Goal: Complete application form

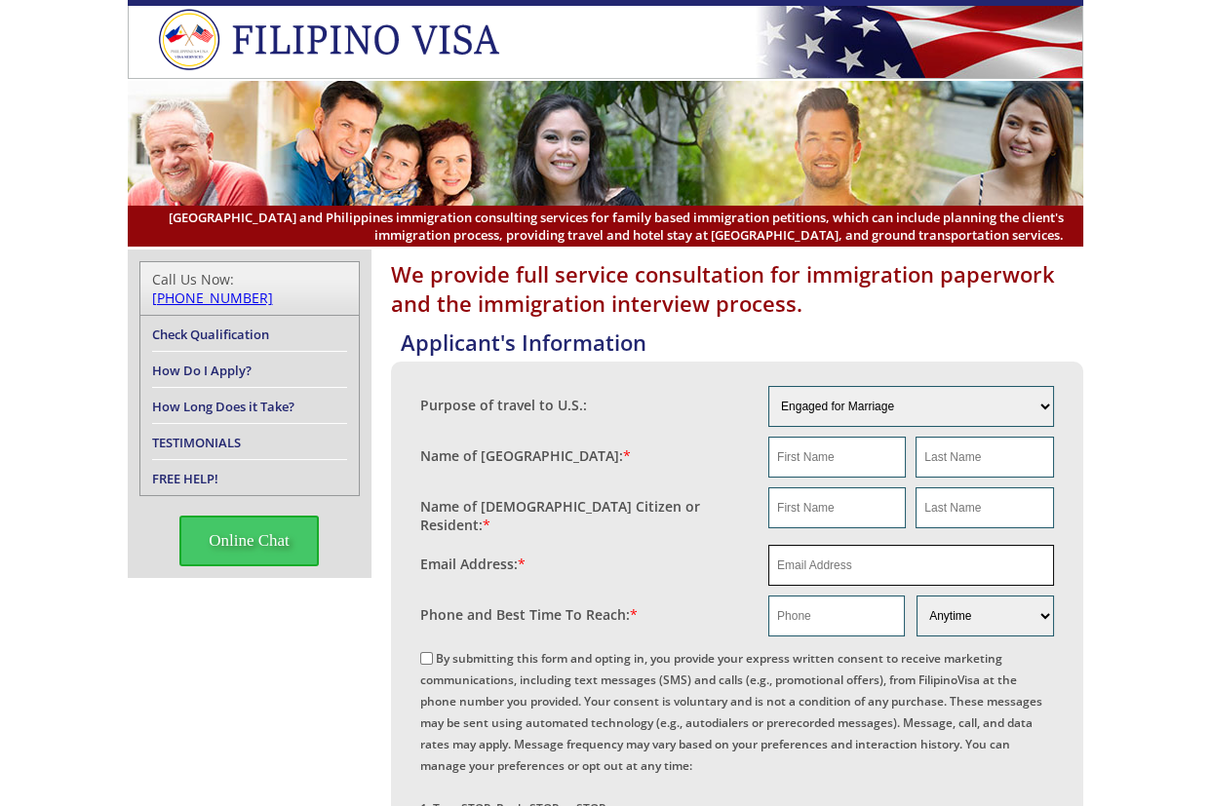
click at [829, 545] on input "email" at bounding box center [911, 565] width 286 height 41
paste input "[EMAIL_ADDRESS][DOMAIN_NAME]"
type input "[EMAIL_ADDRESS][DOMAIN_NAME]"
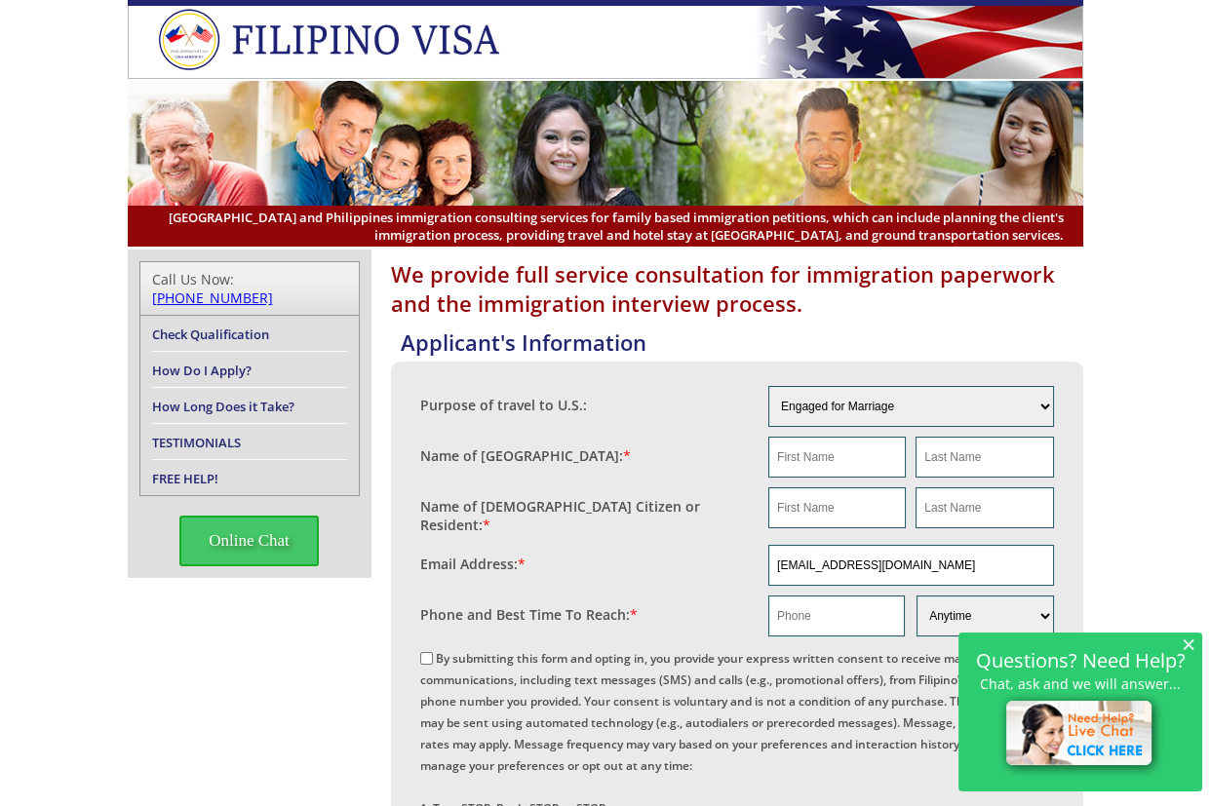
click at [1186, 642] on span "×" at bounding box center [1188, 644] width 14 height 17
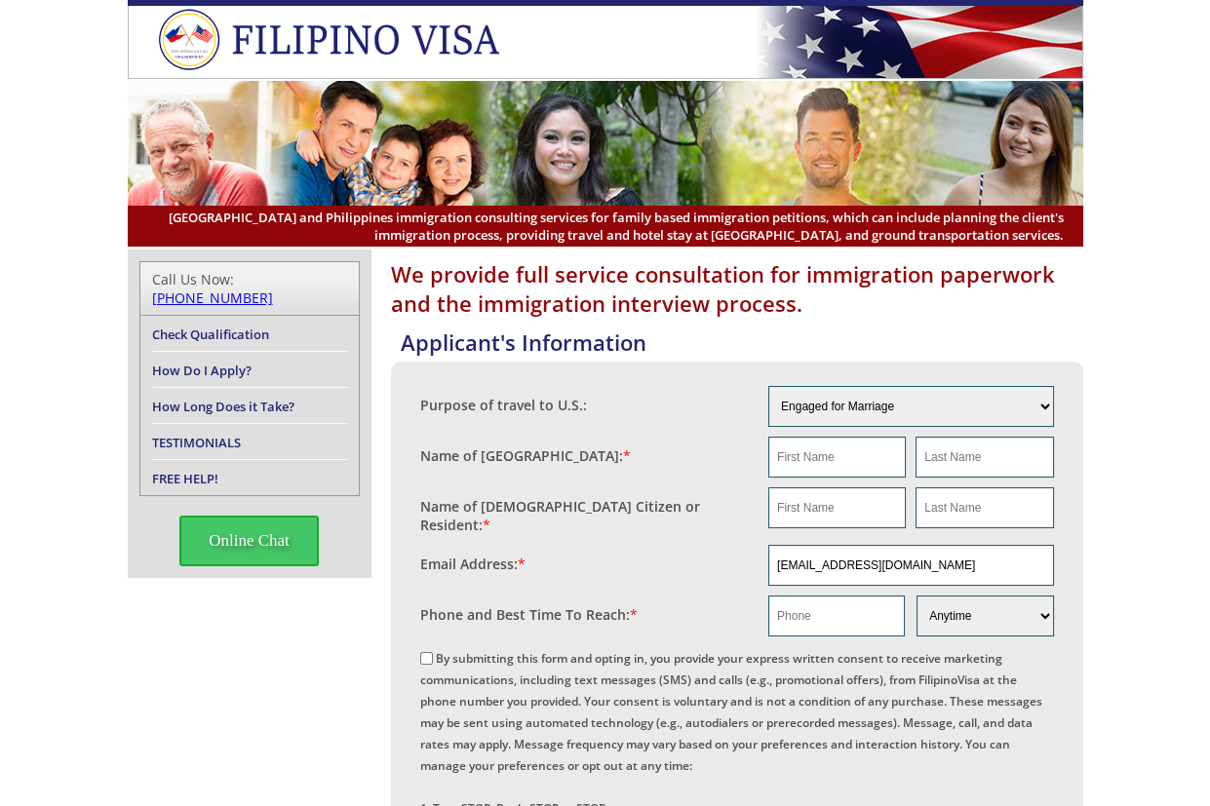
paste input "[PERSON_NAME]"
drag, startPoint x: 832, startPoint y: 460, endPoint x: 847, endPoint y: 456, distance: 16.1
click at [832, 460] on input "[PERSON_NAME]" at bounding box center [836, 457] width 137 height 41
type input "[PERSON_NAME]"
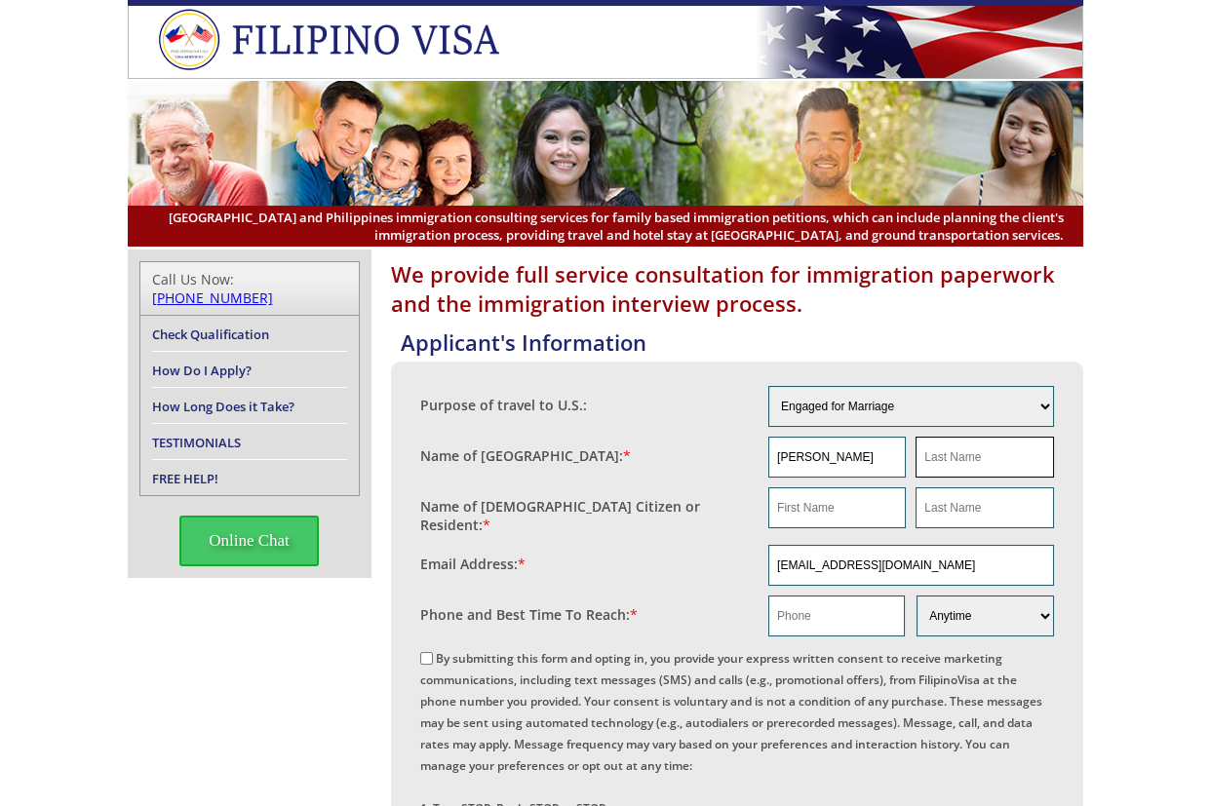
click at [1005, 455] on input "text" at bounding box center [983, 457] width 137 height 41
paste input "[PERSON_NAME]"
type input "[PERSON_NAME]"
click at [834, 500] on input "text" at bounding box center [836, 507] width 137 height 41
paste input "[PERSON_NAME]"
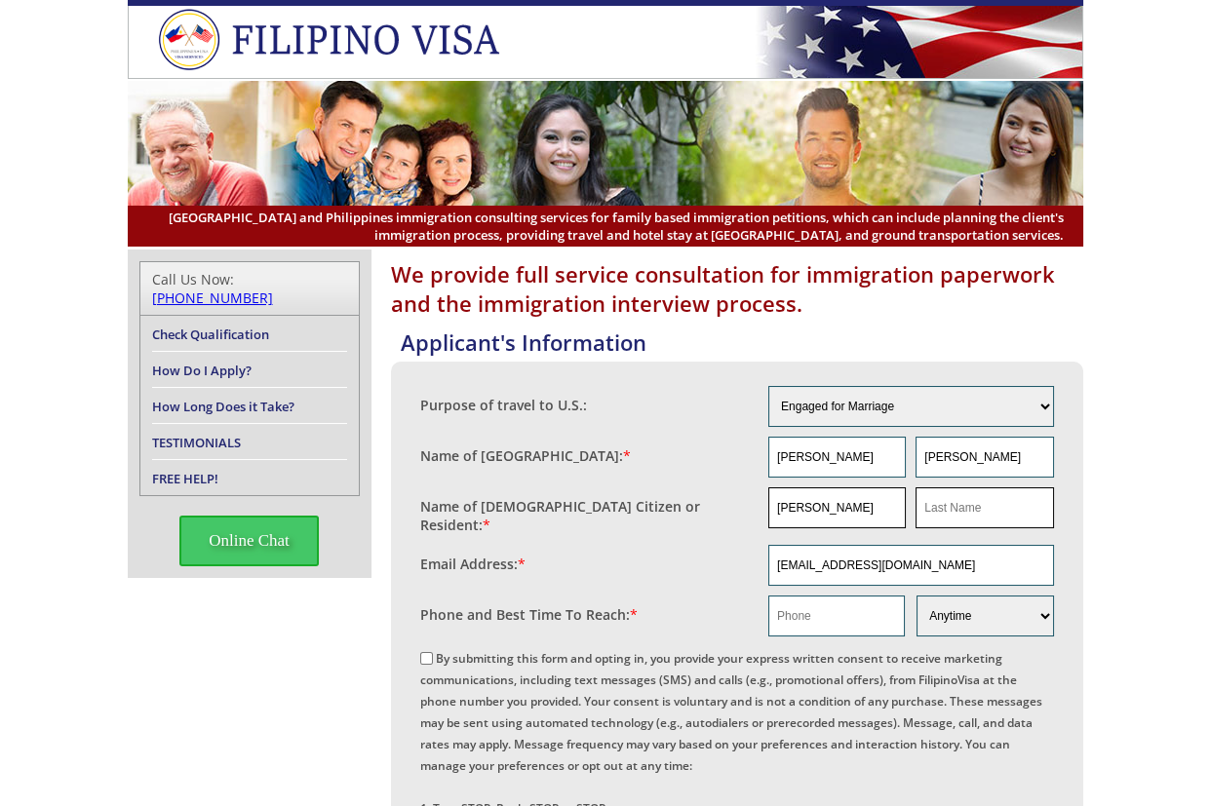
type input "[PERSON_NAME]"
click at [960, 504] on input "text" at bounding box center [983, 507] width 137 height 41
paste input "[PERSON_NAME]"
type input "[PERSON_NAME]"
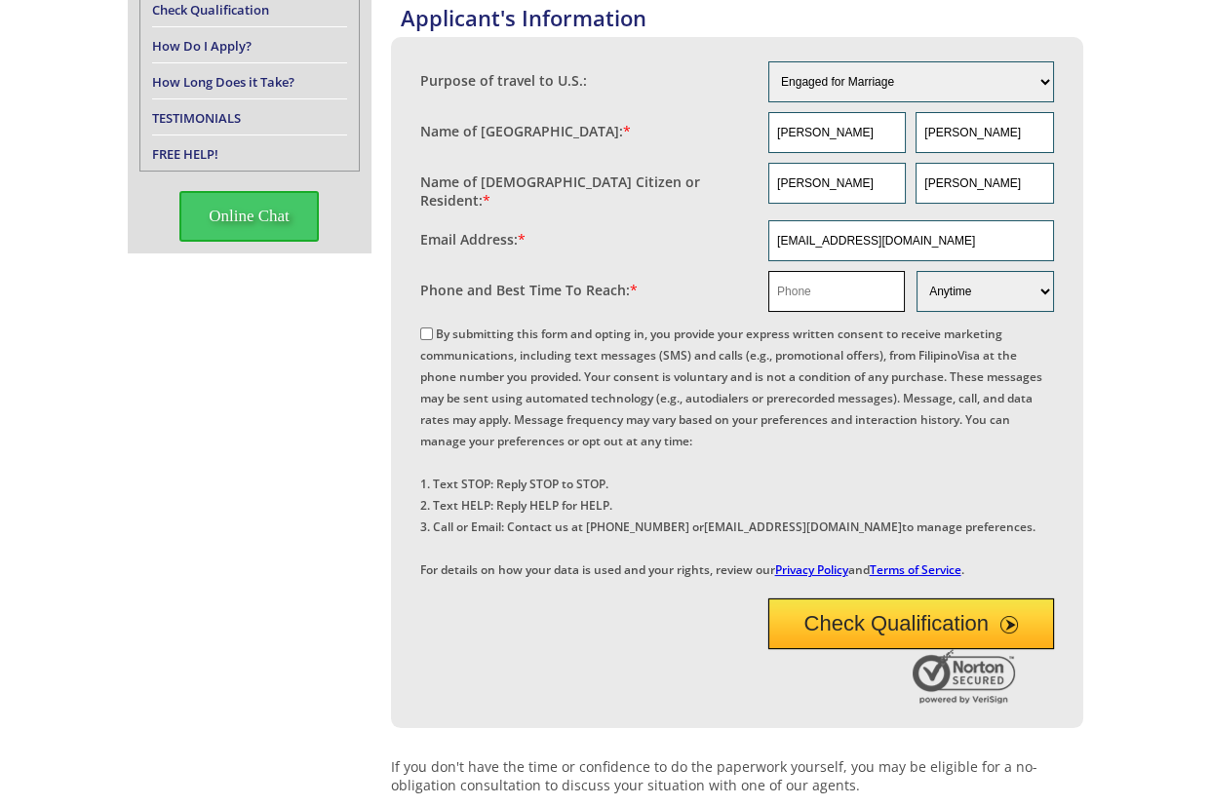
click at [827, 280] on input "text" at bounding box center [836, 291] width 136 height 41
paste input "[PHONE_NUMBER]"
click at [827, 280] on input "[PHONE_NUMBER]" at bounding box center [836, 291] width 136 height 41
click at [819, 277] on input "[PHONE_NUMBER]" at bounding box center [836, 291] width 136 height 41
click at [826, 280] on input "[PHONE_NUMBER]" at bounding box center [836, 291] width 136 height 41
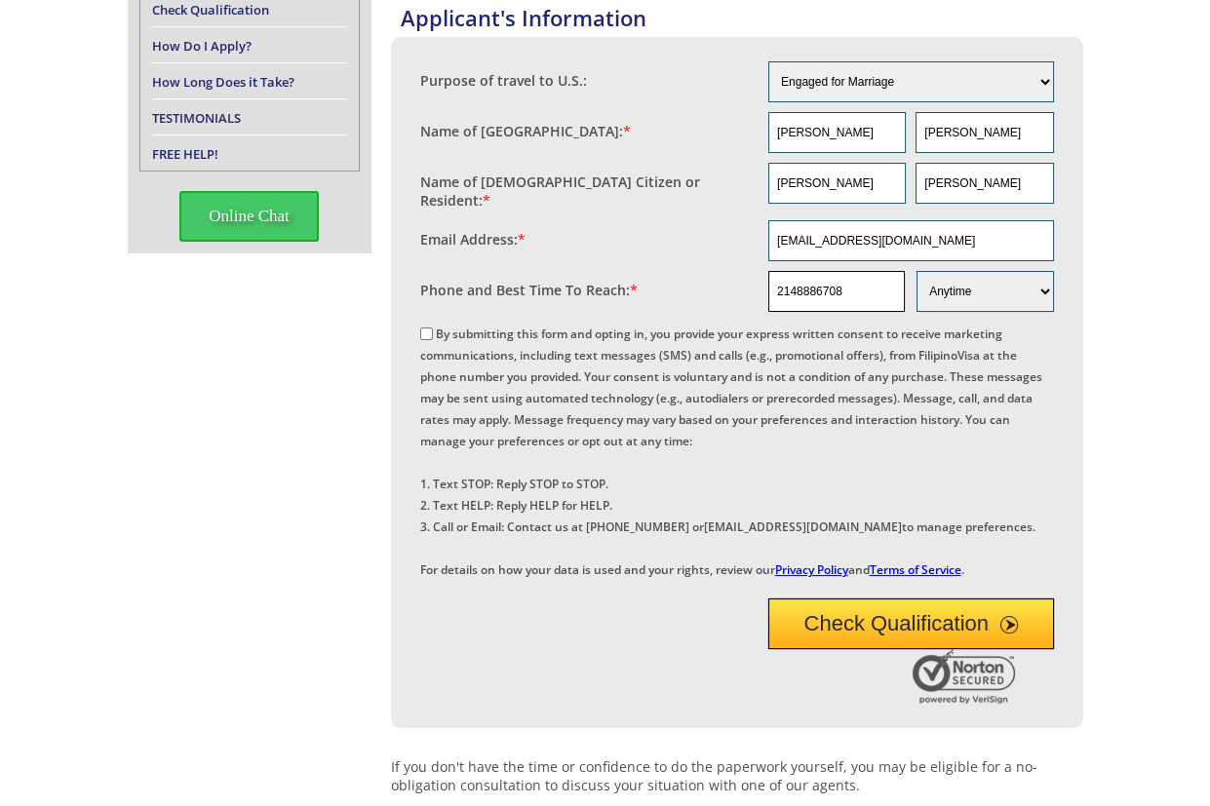
type input "2148886708"
click at [532, 331] on label "By submitting this form and opting in, you provide your express written consent…" at bounding box center [731, 452] width 622 height 252
click at [433, 331] on input "By submitting this form and opting in, you provide your express written consent…" at bounding box center [426, 334] width 13 height 13
checkbox input "true"
click at [957, 239] on input "[EMAIL_ADDRESS][DOMAIN_NAME]" at bounding box center [911, 240] width 286 height 41
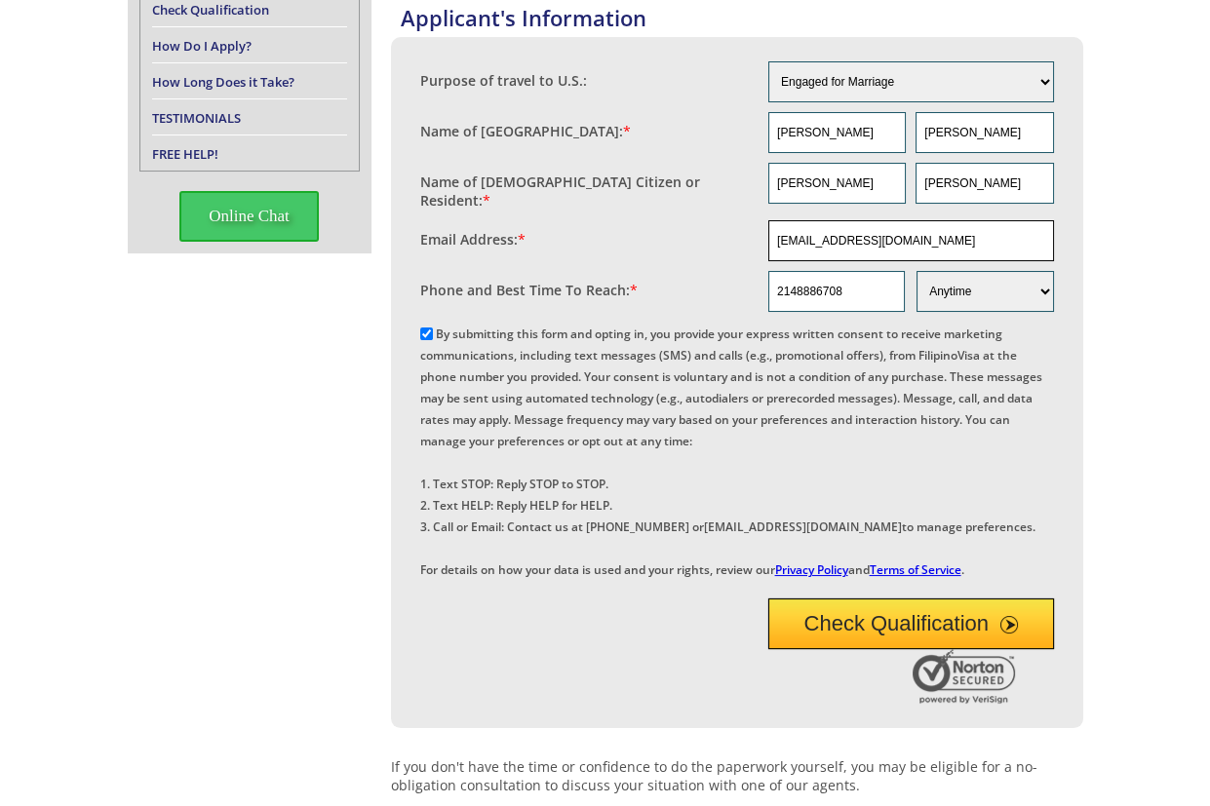
click at [957, 239] on input "[EMAIL_ADDRESS][DOMAIN_NAME]" at bounding box center [911, 240] width 286 height 41
click at [1138, 457] on div "We provide full service consultation for immigration paperwork and the immigrat…" at bounding box center [605, 519] width 1210 height 1188
click at [867, 220] on input "[EMAIL_ADDRESS][DOMAIN_NAME]" at bounding box center [911, 240] width 286 height 41
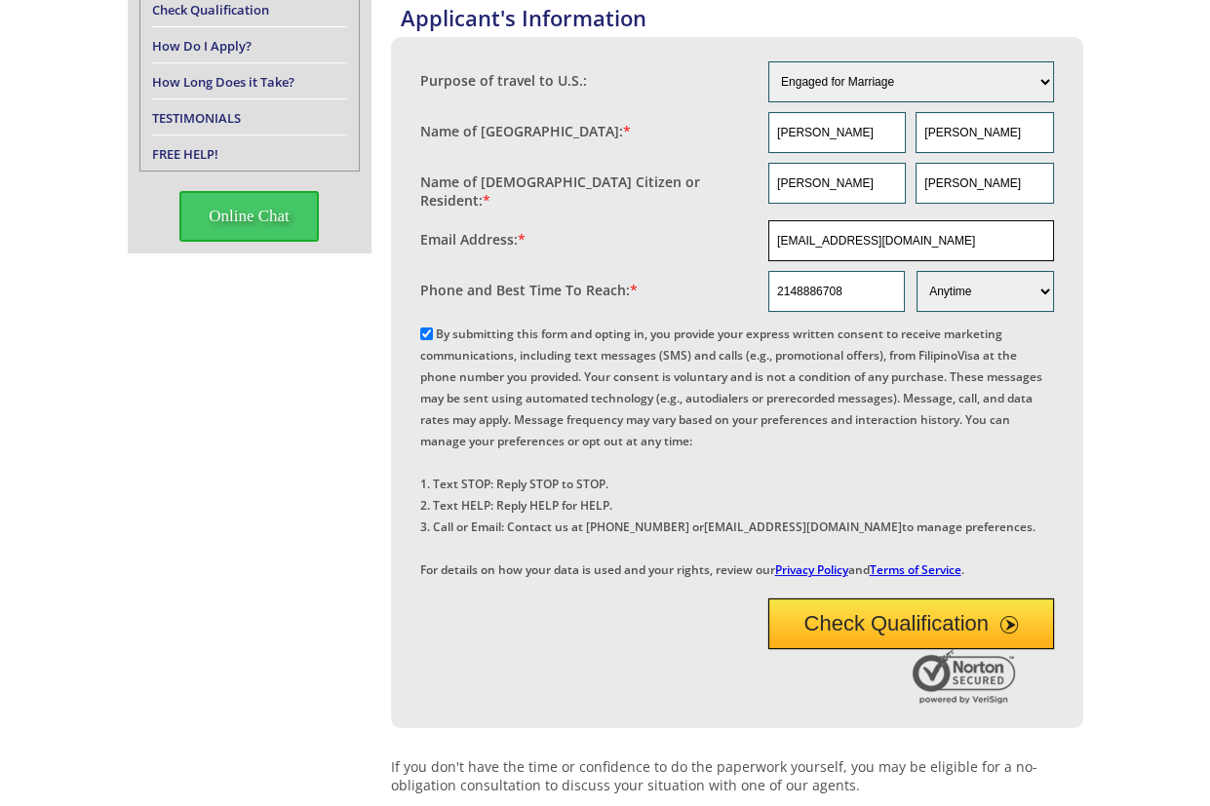
click at [867, 220] on input "[EMAIL_ADDRESS][DOMAIN_NAME]" at bounding box center [911, 240] width 286 height 41
click at [1146, 546] on div "We provide full service consultation for immigration paperwork and the immigrat…" at bounding box center [605, 519] width 1210 height 1188
click at [1141, 571] on div "We provide full service consultation for immigration paperwork and the immigrat…" at bounding box center [605, 519] width 1210 height 1188
drag, startPoint x: 987, startPoint y: 682, endPoint x: 1091, endPoint y: 558, distance: 162.0
click at [986, 649] on button "Check Qualification" at bounding box center [911, 624] width 286 height 51
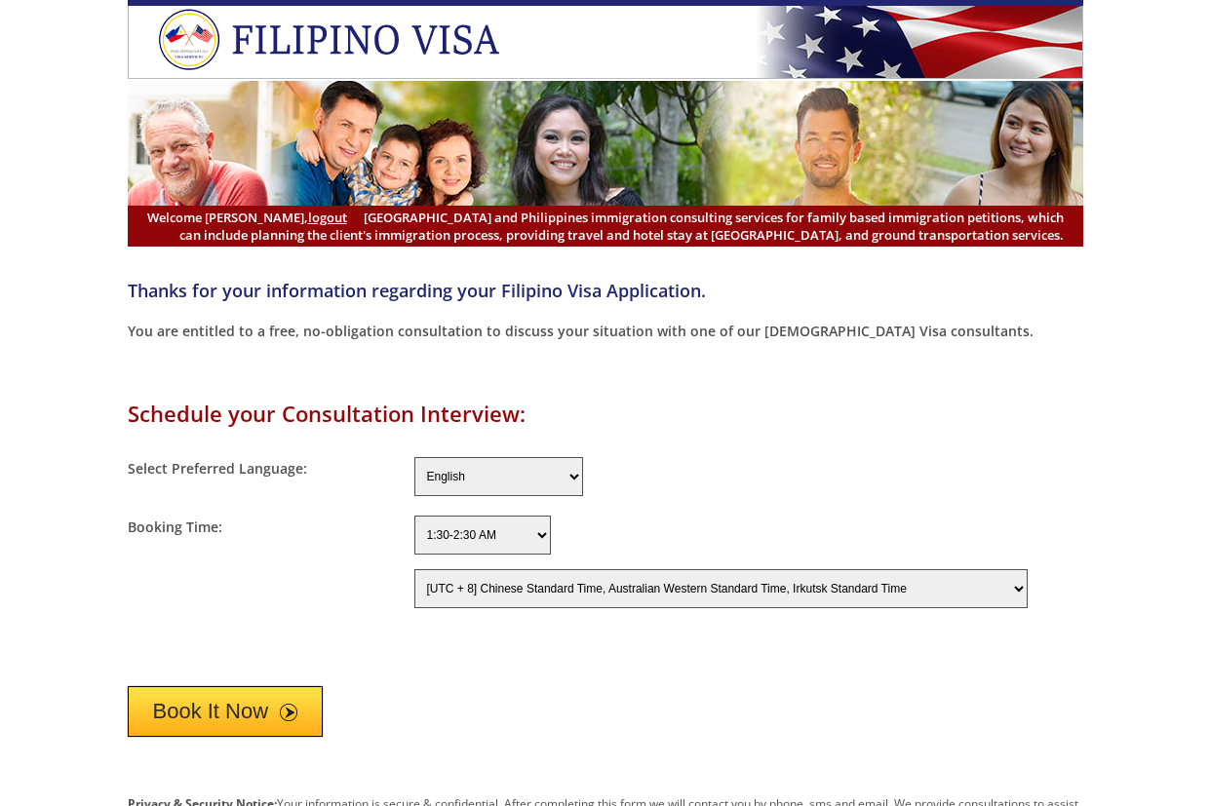
select select "-480"
